Goal: Obtain resource: Obtain resource

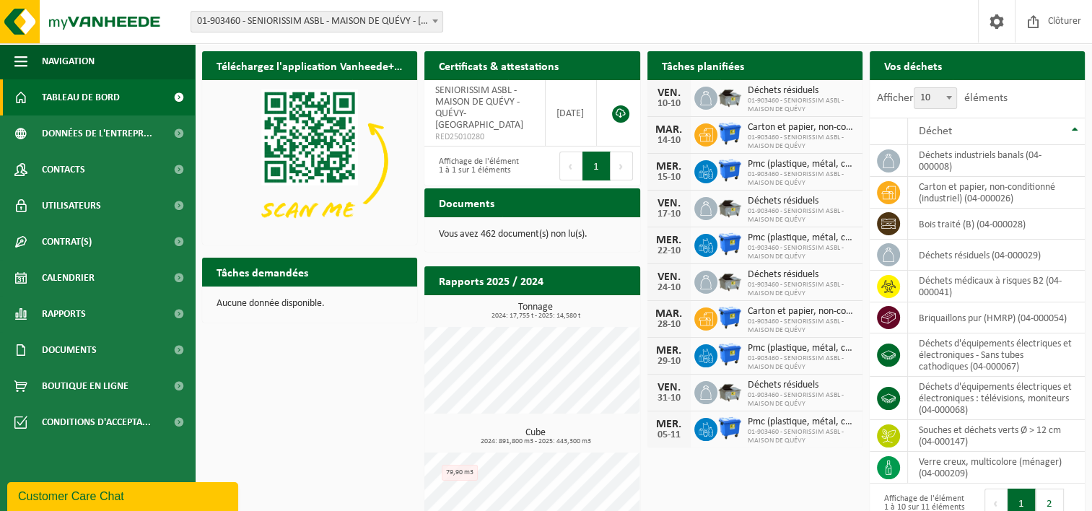
scroll to position [45, 0]
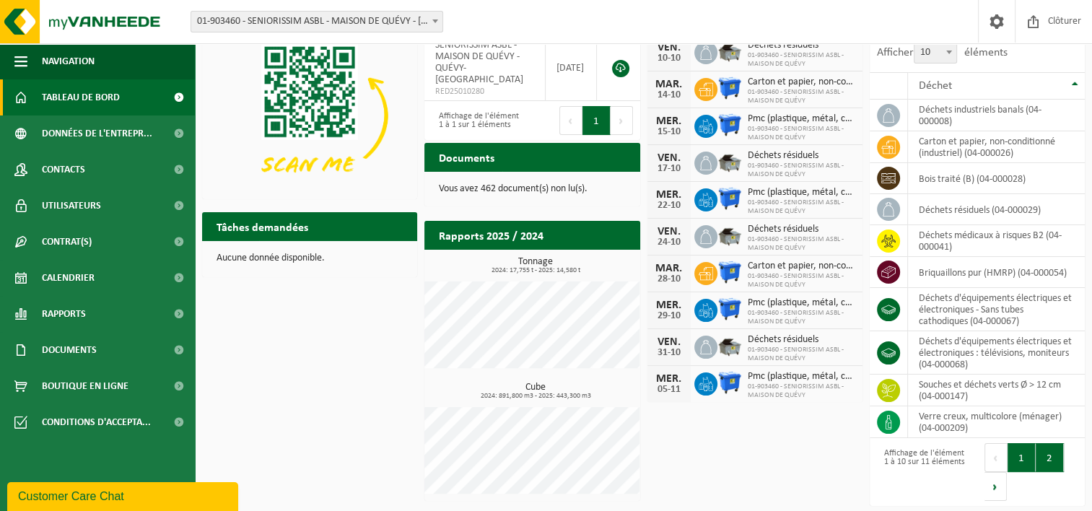
click at [1045, 463] on button "2" at bounding box center [1049, 457] width 28 height 29
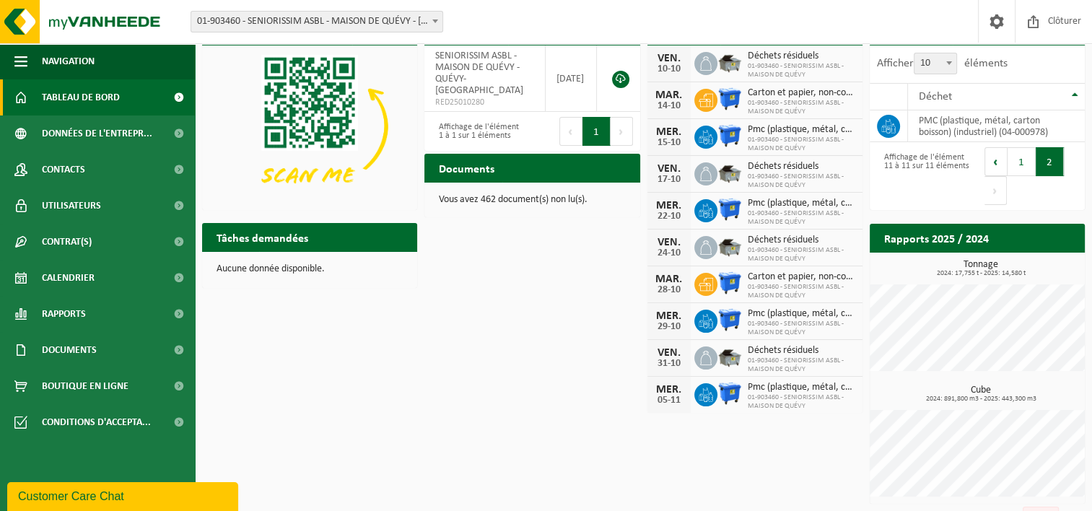
scroll to position [0, 0]
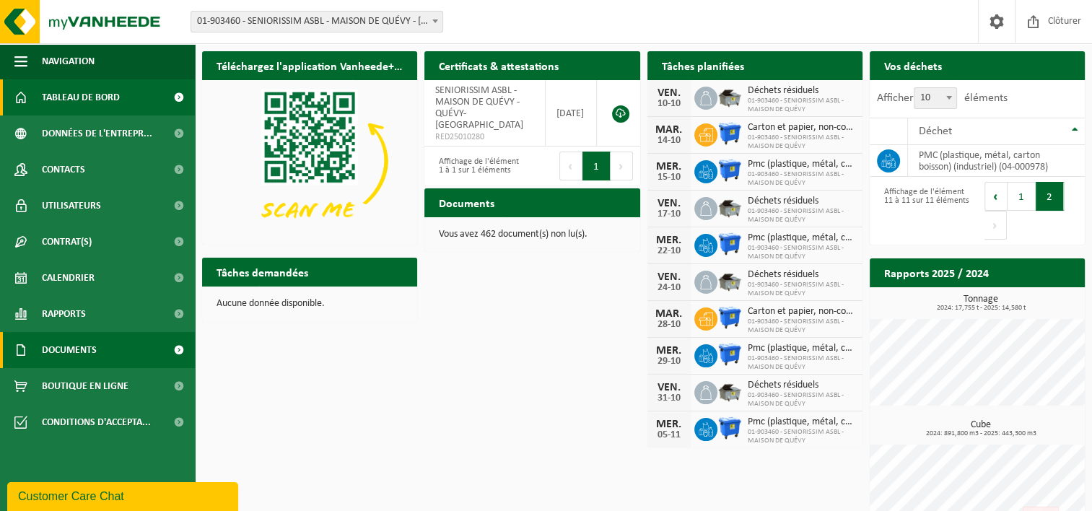
click at [174, 352] on span at bounding box center [178, 350] width 32 height 36
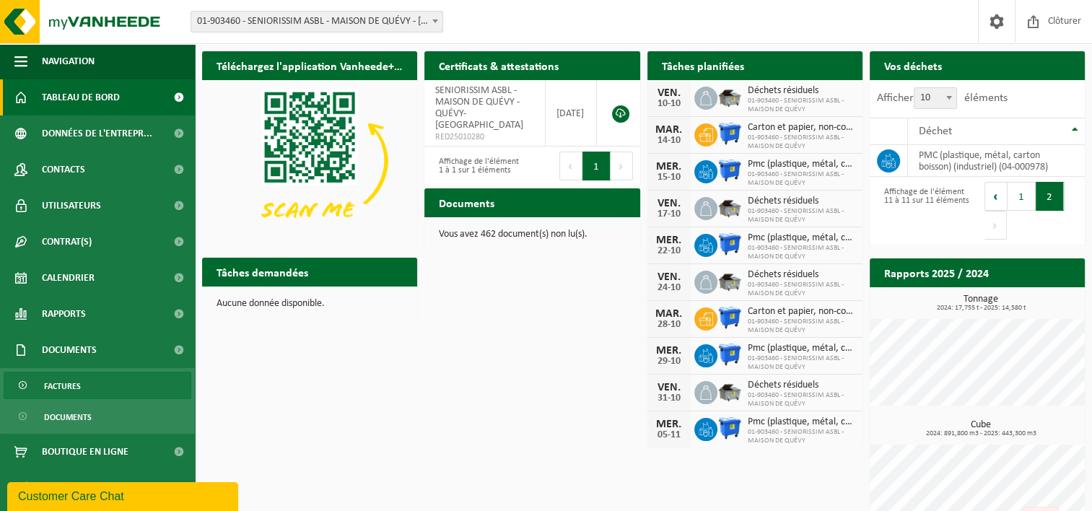
scroll to position [35, 0]
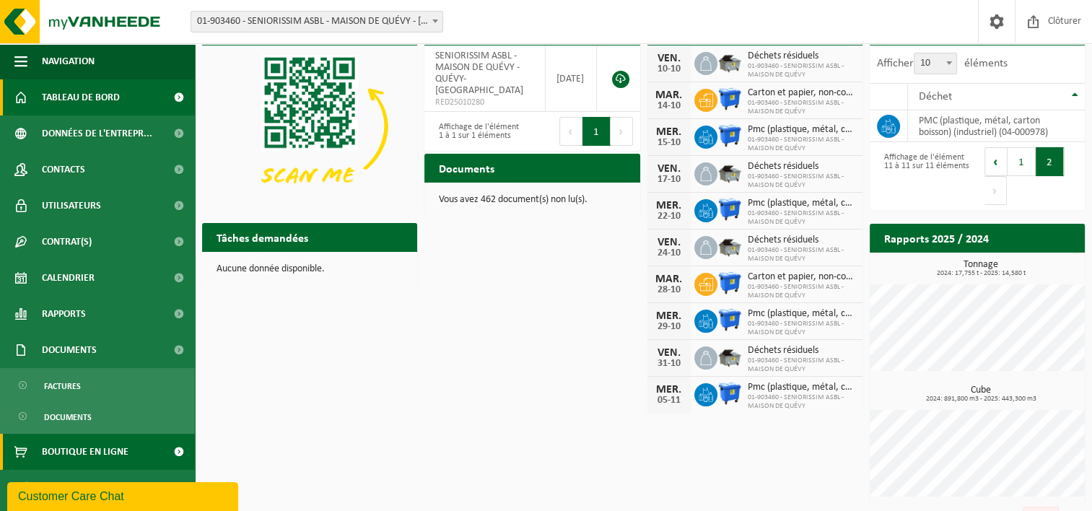
click at [178, 446] on span at bounding box center [178, 452] width 32 height 36
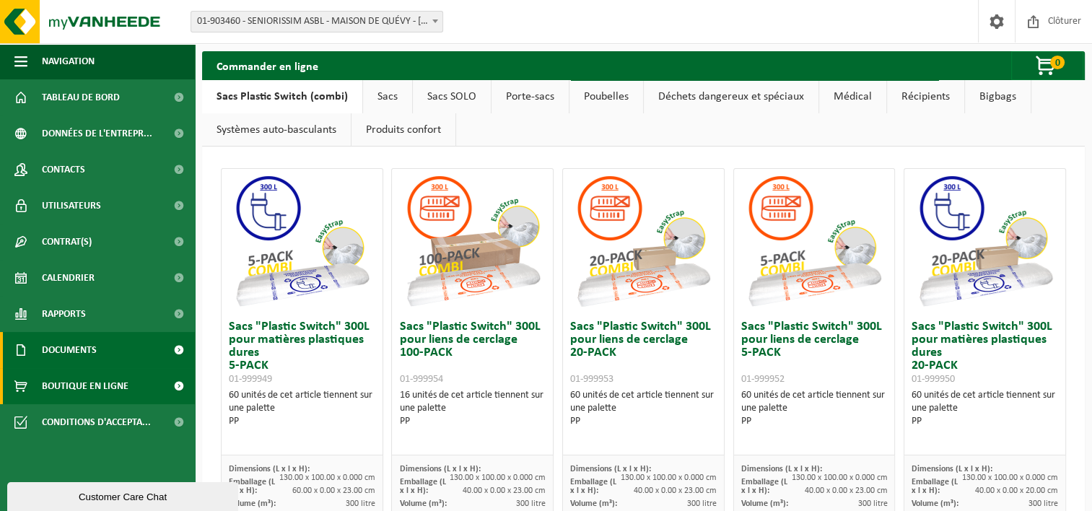
click at [176, 348] on span at bounding box center [178, 350] width 32 height 36
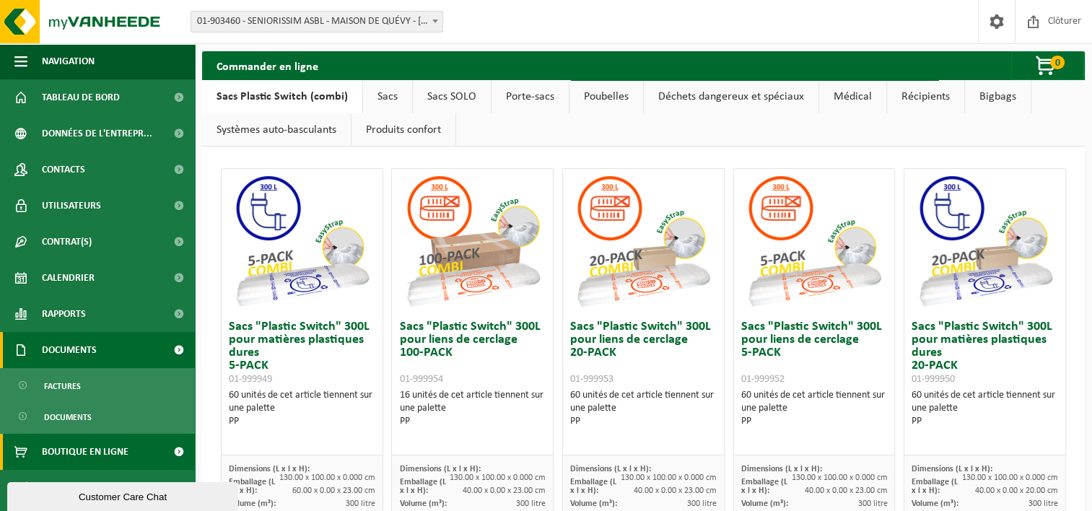
click at [176, 348] on span at bounding box center [178, 350] width 32 height 36
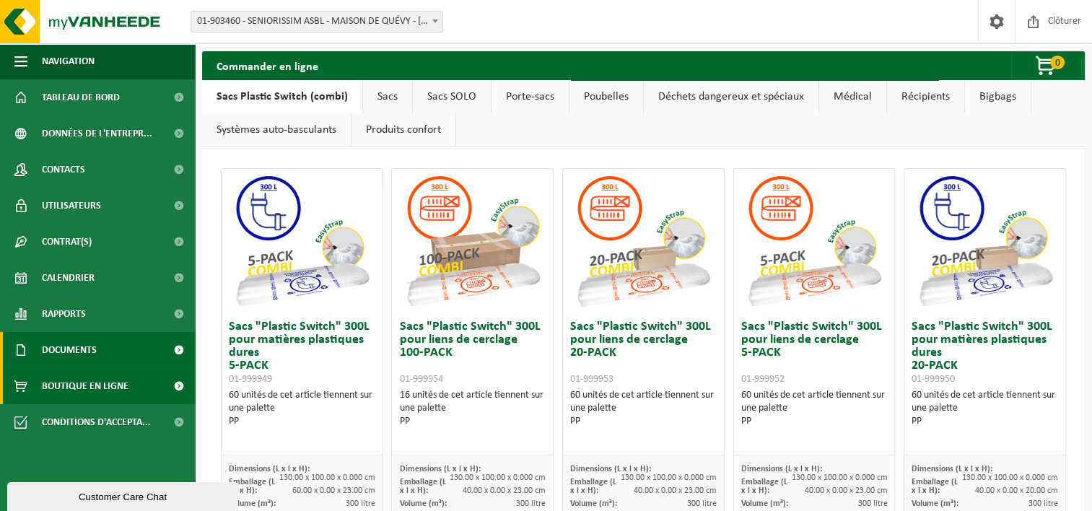
click at [95, 349] on span "Documents" at bounding box center [69, 350] width 55 height 36
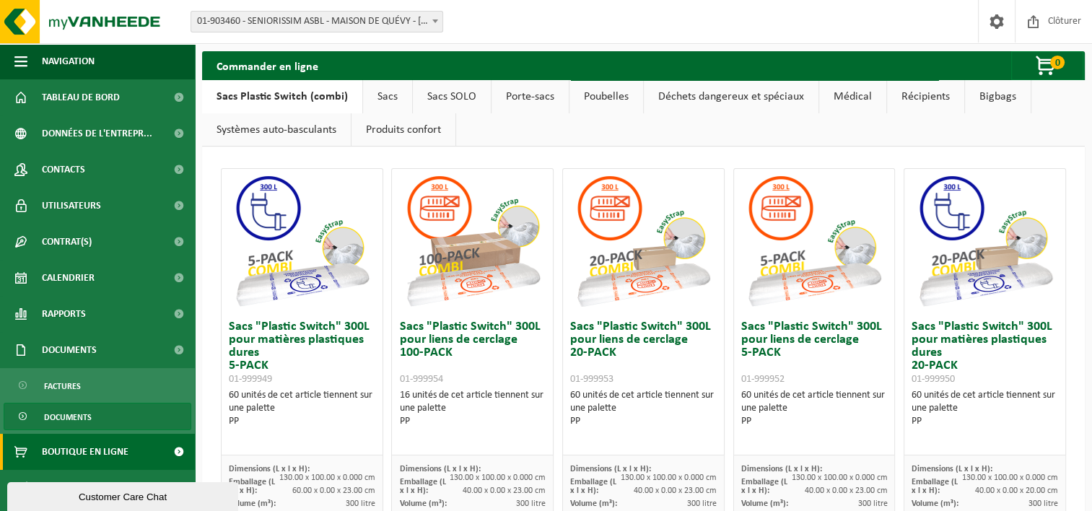
click at [118, 416] on link "Documents" at bounding box center [98, 416] width 188 height 27
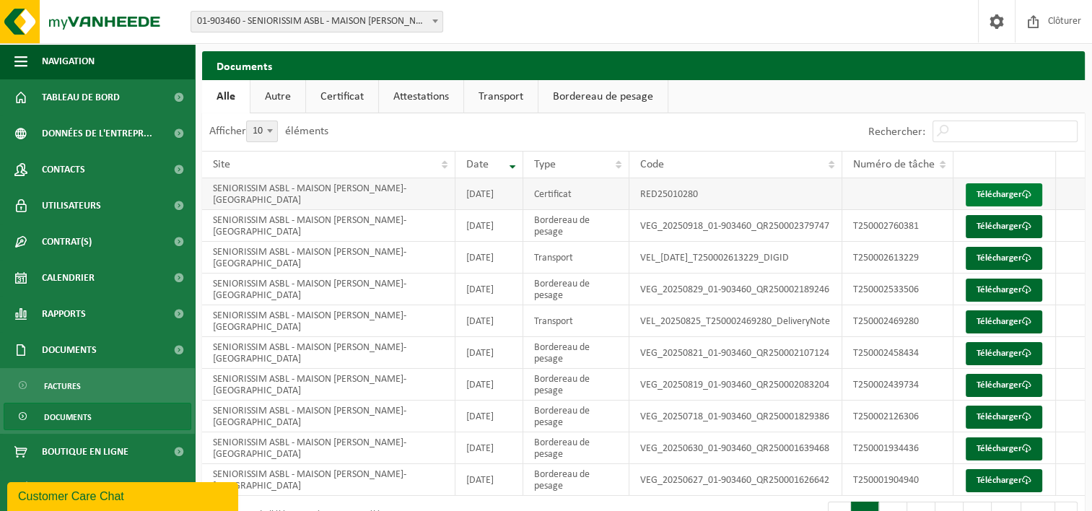
click at [1001, 198] on link "Télécharger" at bounding box center [1003, 194] width 76 height 23
